Goal: Obtain resource: Obtain resource

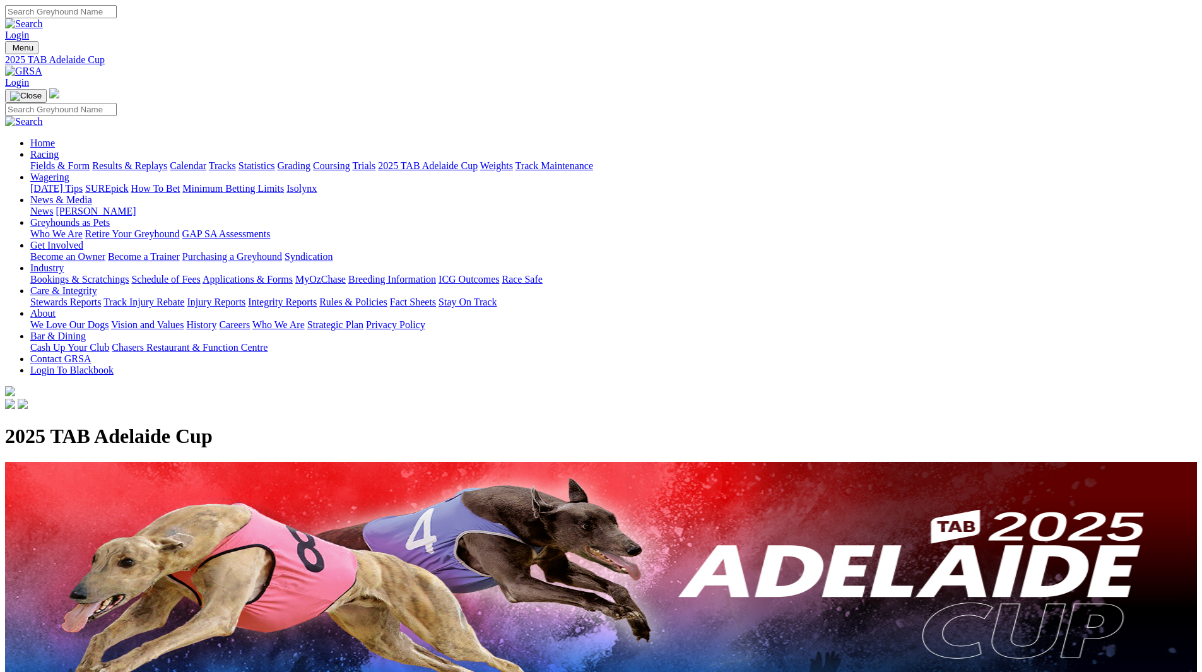
click at [90, 160] on link "Fields & Form" at bounding box center [59, 165] width 59 height 11
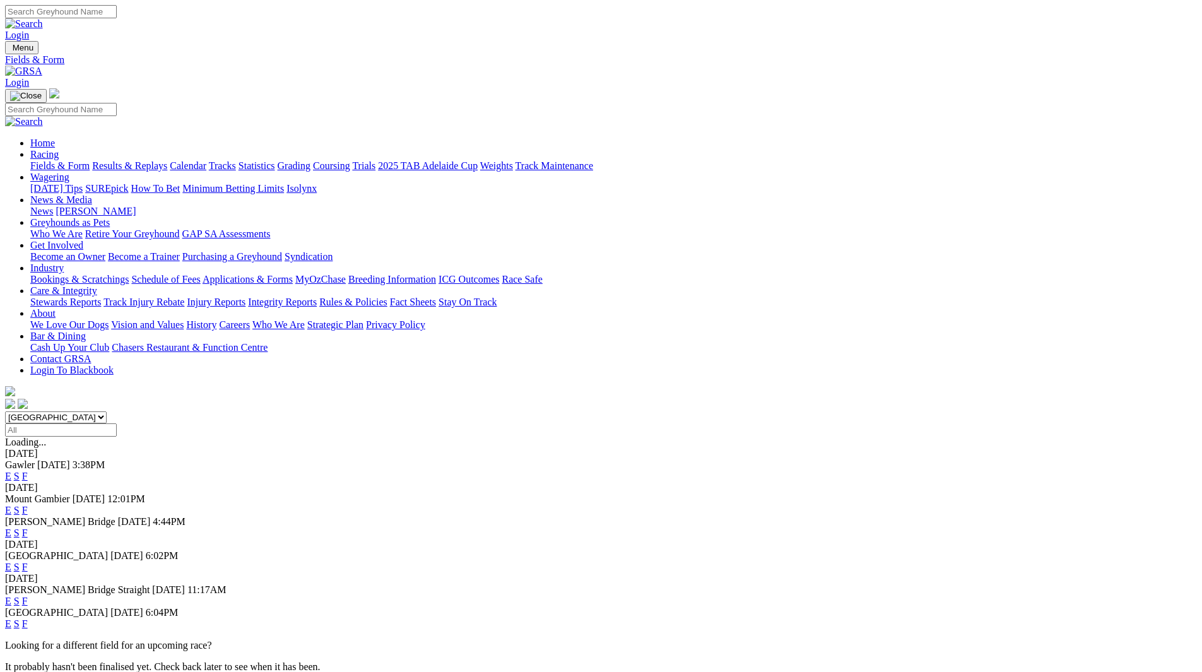
click at [11, 471] on link "E" at bounding box center [8, 476] width 6 height 11
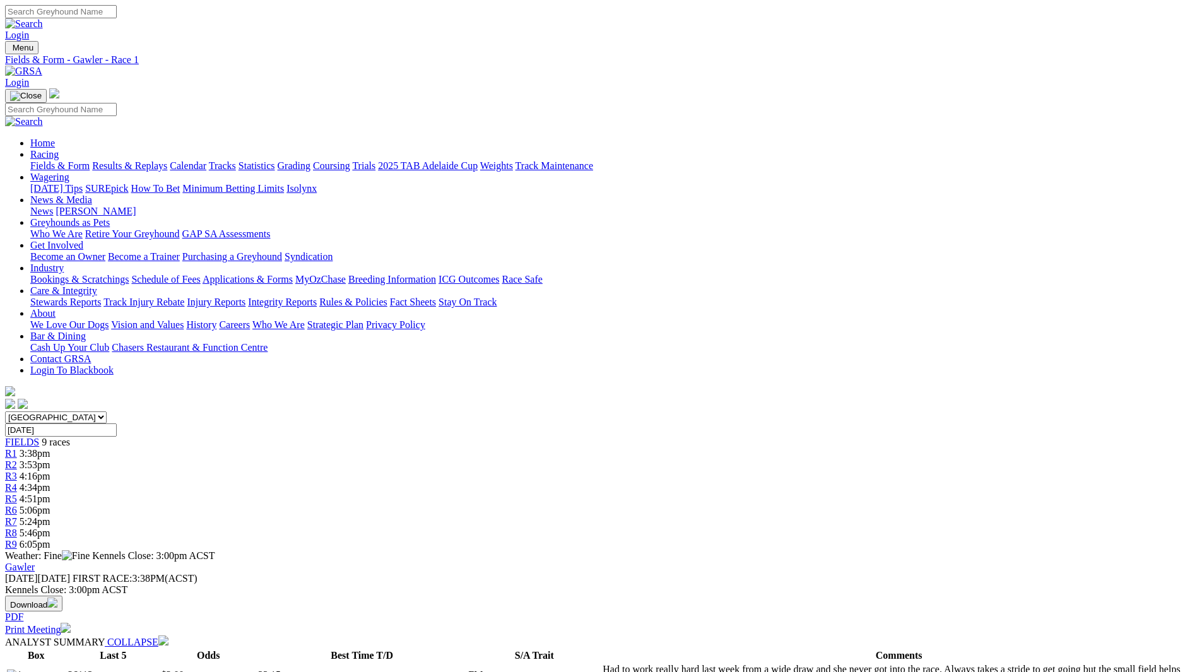
click at [71, 624] on link "Print Meeting" at bounding box center [38, 629] width 66 height 11
